Goal: Browse casually

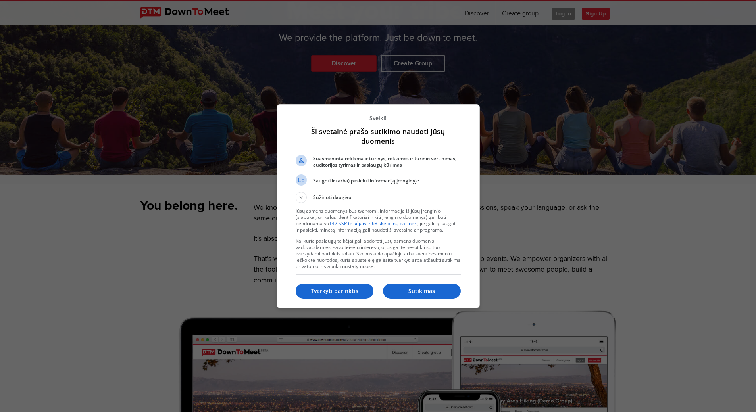
scroll to position [198, 0]
